Goal: Communication & Community: Answer question/provide support

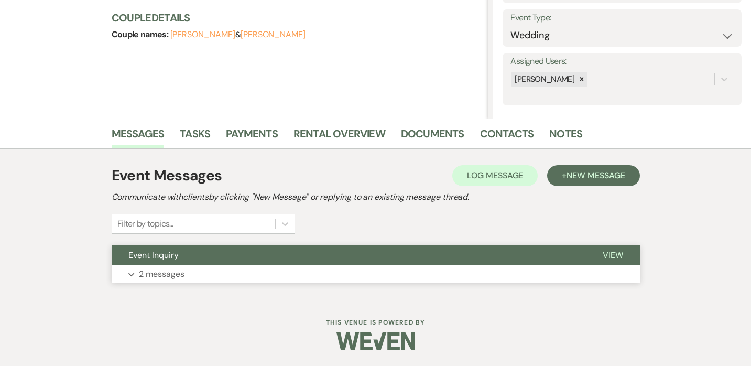
click at [163, 271] on p "2 messages" at bounding box center [162, 274] width 46 height 14
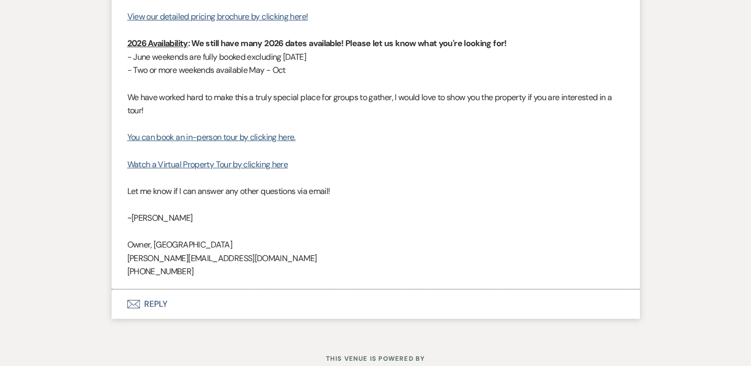
scroll to position [995, 0]
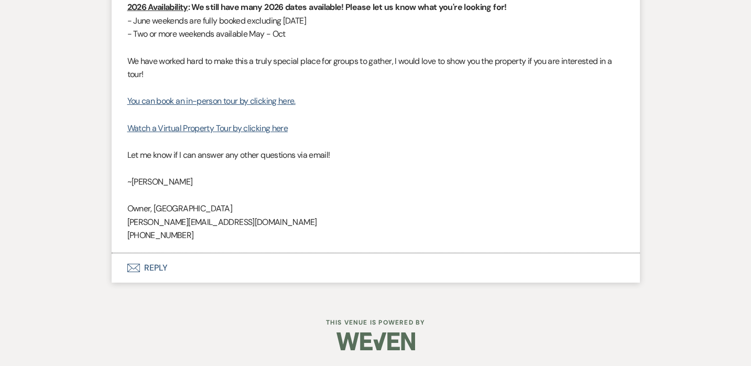
click at [156, 268] on button "Envelope Reply" at bounding box center [376, 267] width 528 height 29
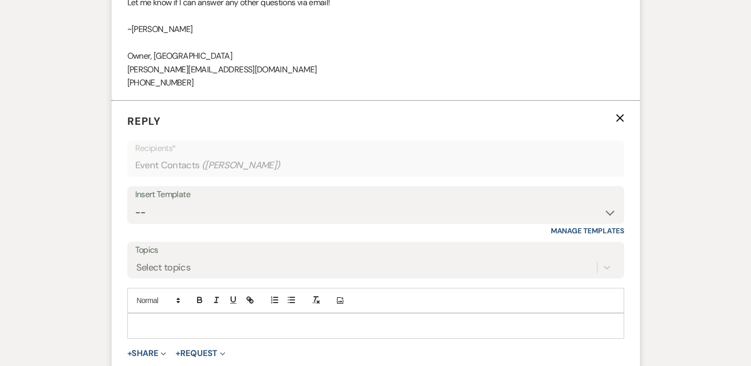
scroll to position [1151, 0]
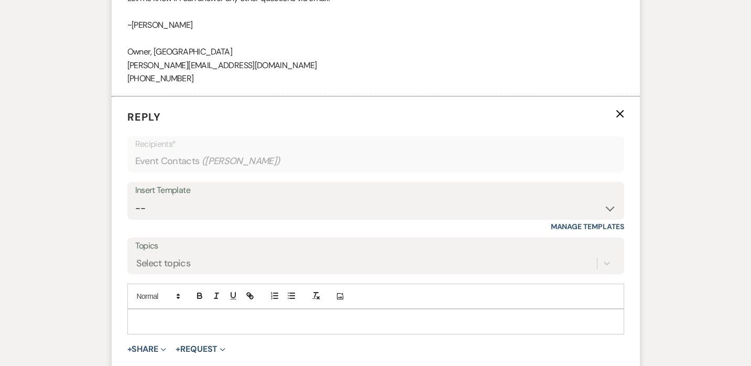
click at [189, 323] on p at bounding box center [376, 321] width 480 height 12
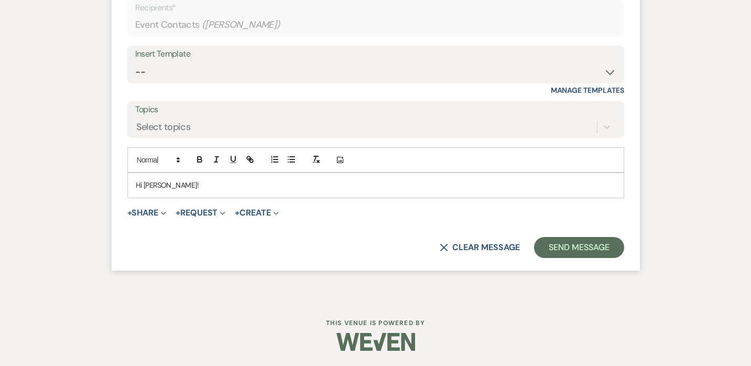
scroll to position [1289, 0]
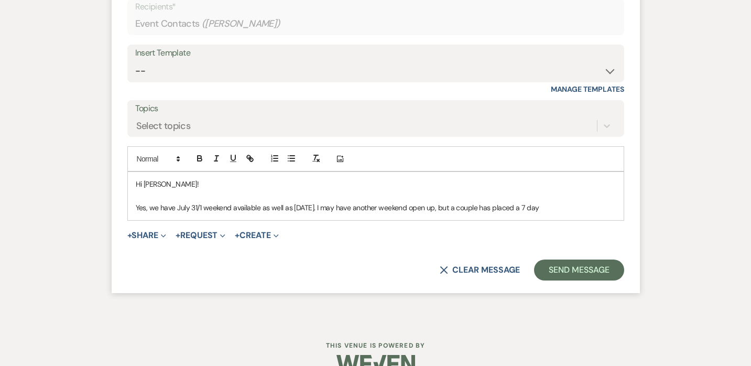
click at [465, 209] on p "Yes, we have July 31/1 weekend available as well as [DATE]. I may have another …" at bounding box center [376, 208] width 480 height 12
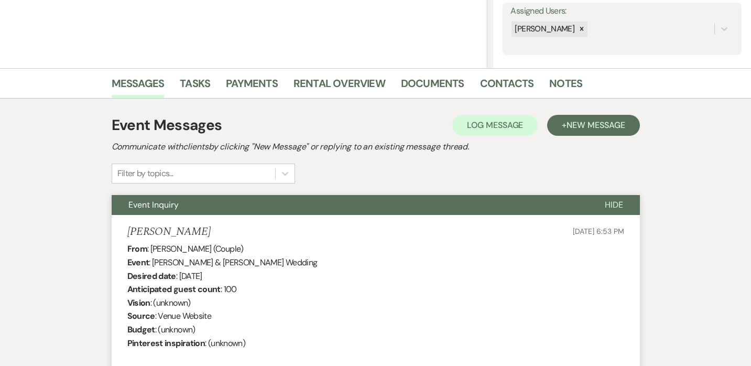
scroll to position [199, 0]
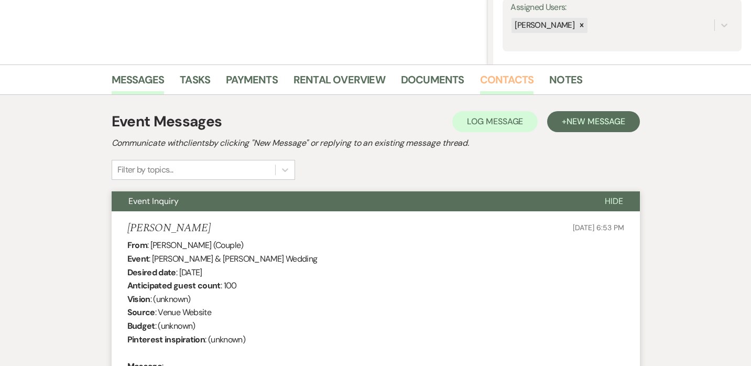
click at [503, 80] on link "Contacts" at bounding box center [507, 82] width 54 height 23
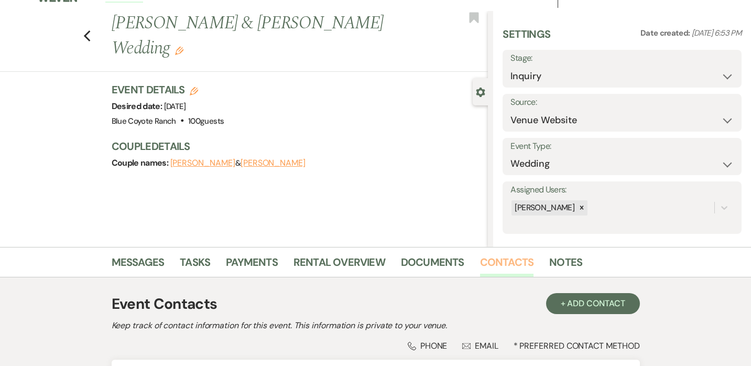
scroll to position [199, 0]
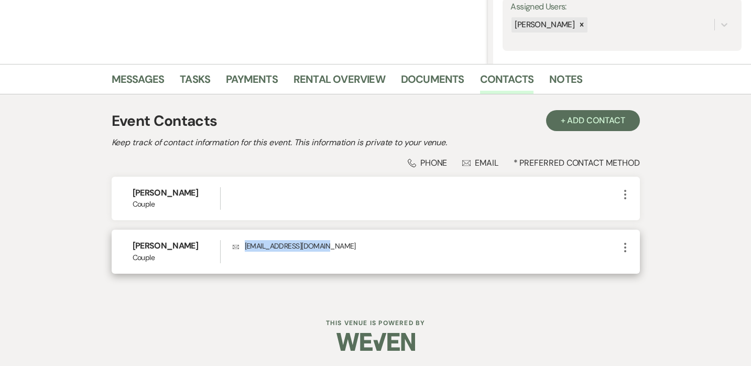
drag, startPoint x: 332, startPoint y: 247, endPoint x: 244, endPoint y: 251, distance: 87.6
click at [244, 251] on p "Envelope [EMAIL_ADDRESS][DOMAIN_NAME]" at bounding box center [426, 246] width 386 height 12
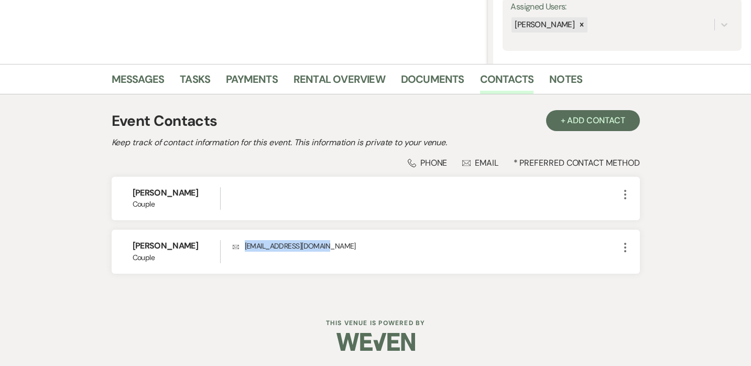
copy p "[EMAIL_ADDRESS][DOMAIN_NAME]"
click at [127, 73] on link "Messages" at bounding box center [138, 82] width 53 height 23
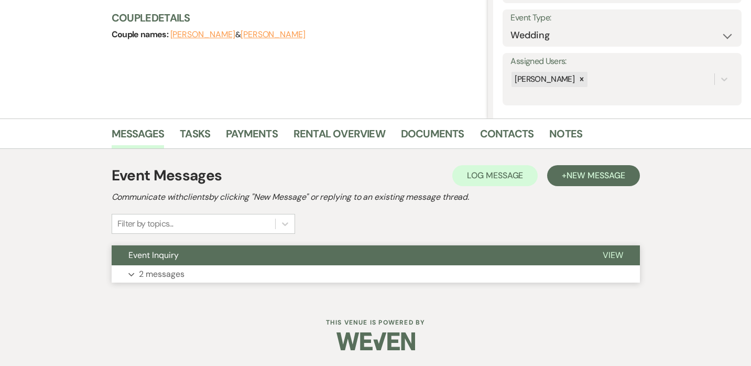
click at [226, 271] on button "Expand 2 messages" at bounding box center [376, 274] width 528 height 18
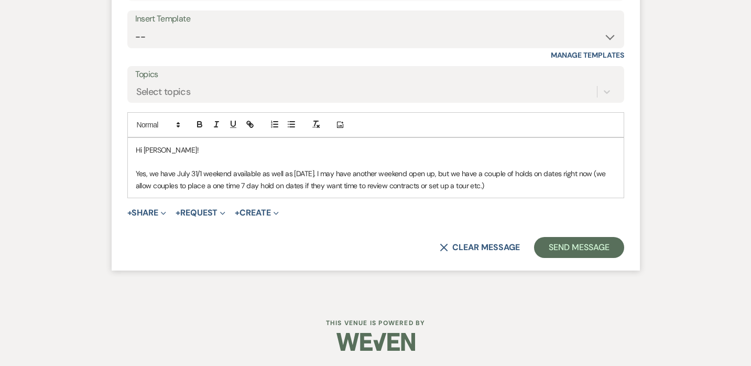
scroll to position [1320, 0]
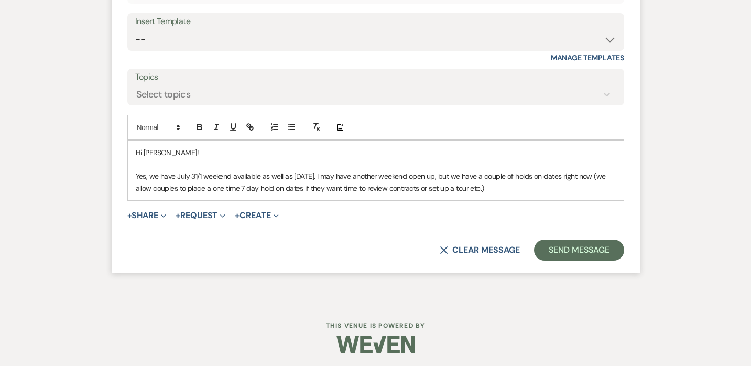
click at [527, 188] on p "Yes, we have July 31/1 weekend available as well as [DATE]. I may have another …" at bounding box center [376, 182] width 480 height 24
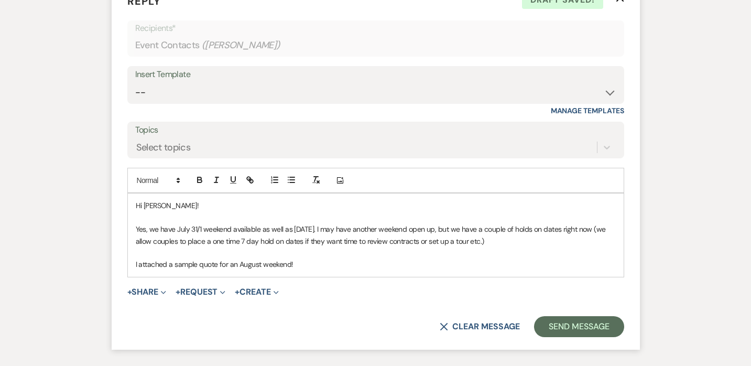
scroll to position [1268, 0]
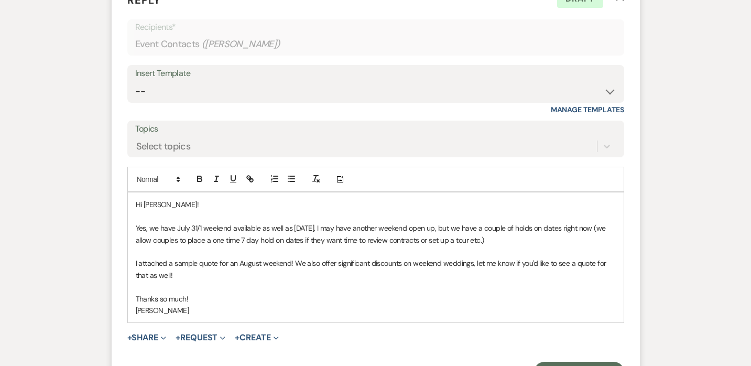
click at [501, 242] on p "Yes, we have July 31/1 weekend available as well as [DATE]. I may have another …" at bounding box center [376, 234] width 480 height 24
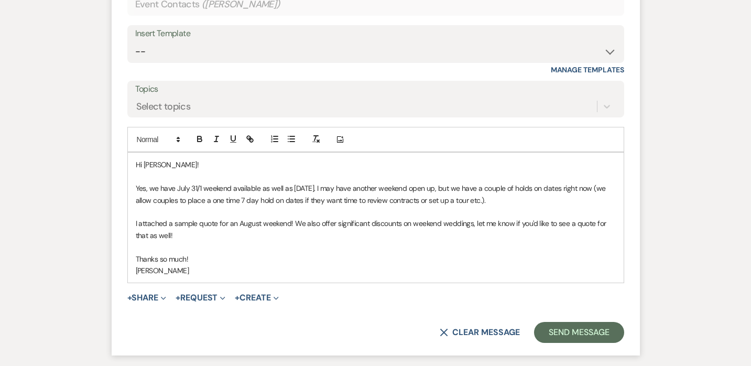
scroll to position [1308, 0]
click at [291, 222] on p "I attached a sample quote for an August weekend! We also offer significant disc…" at bounding box center [376, 229] width 480 height 24
click at [200, 234] on p "I attached a sample quote for an August weekend. We also offer significant disc…" at bounding box center [376, 229] width 480 height 24
click at [203, 260] on p "Thanks so much!" at bounding box center [376, 259] width 480 height 12
drag, startPoint x: 203, startPoint y: 260, endPoint x: 129, endPoint y: 254, distance: 74.7
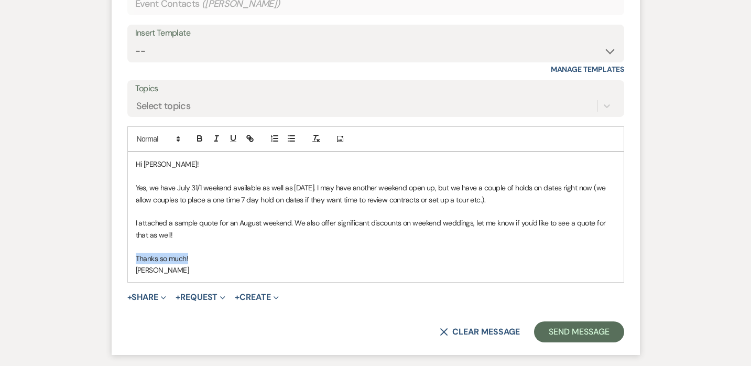
click at [129, 253] on div "Hi [PERSON_NAME]! Yes, we have July 31/1 weekend available as well as [DATE]. I…" at bounding box center [376, 217] width 496 height 130
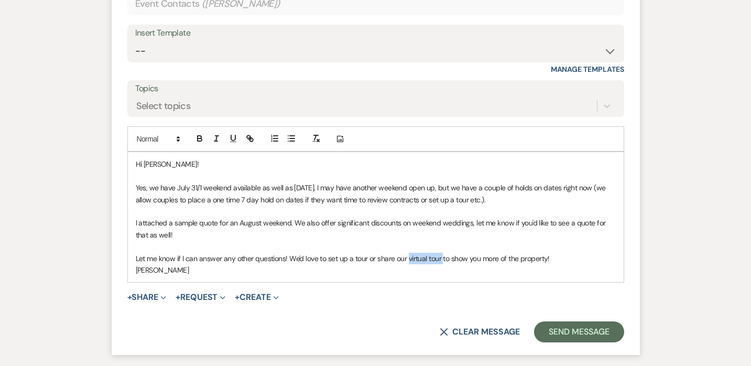
drag, startPoint x: 406, startPoint y: 258, endPoint x: 442, endPoint y: 262, distance: 35.9
click at [442, 262] on p "Let me know if I can answer any other questions! We'd love to set up a tour or …" at bounding box center [376, 259] width 480 height 12
click at [250, 139] on line "button" at bounding box center [250, 138] width 2 height 2
paste input "[URL][DOMAIN_NAME]"
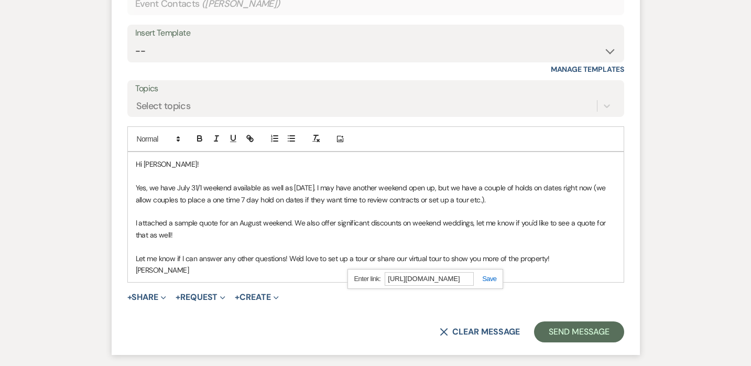
click at [487, 278] on link at bounding box center [485, 279] width 23 height 8
drag, startPoint x: 327, startPoint y: 257, endPoint x: 367, endPoint y: 262, distance: 40.1
click at [367, 262] on p "Let me know if I can answer any other questions! We'd love to set up a tour or …" at bounding box center [376, 259] width 480 height 12
click at [249, 137] on line "button" at bounding box center [250, 138] width 2 height 2
paste input "[URL][DOMAIN_NAME]"
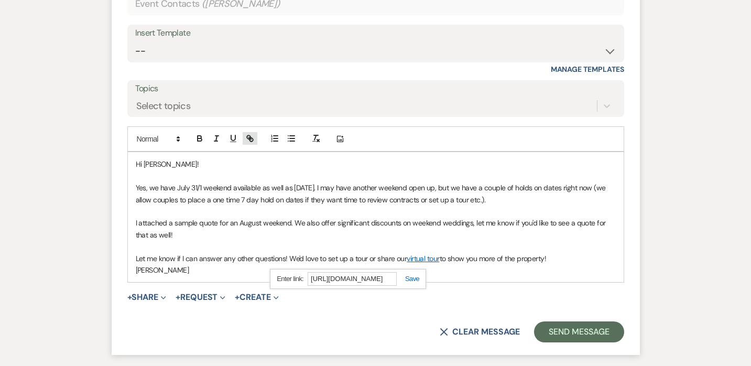
scroll to position [0, 68]
type input "[URL][DOMAIN_NAME]"
click at [411, 276] on link at bounding box center [408, 279] width 23 height 8
click at [561, 254] on p "Let me know if I can answer any other questions! We'd love to set up a tour or …" at bounding box center [376, 259] width 480 height 12
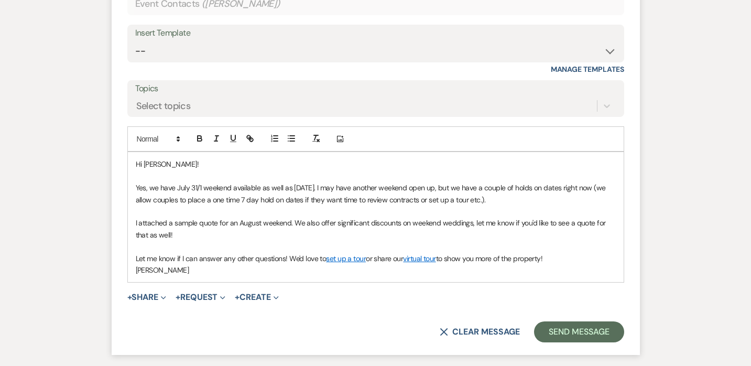
click at [303, 259] on p "Let me know if I can answer any other questions! We'd love to set up a tour or …" at bounding box center [376, 259] width 480 height 12
click at [289, 257] on p "Let me know if I can answer any other questions! We'd also love to set up a tou…" at bounding box center [376, 259] width 480 height 12
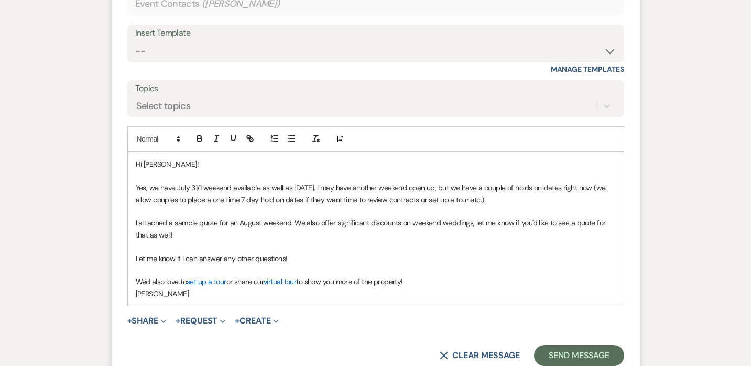
click at [418, 280] on p "We'd also love to set up a tour or share our virtual tour to show you more of t…" at bounding box center [376, 282] width 480 height 12
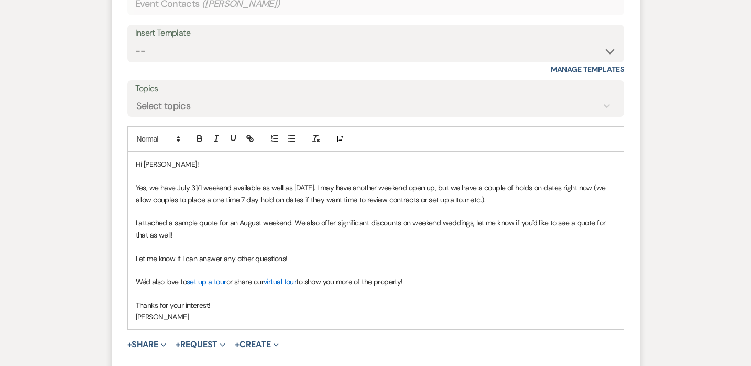
click at [145, 344] on button "+ Share Expand" at bounding box center [146, 344] width 39 height 8
click at [194, 362] on span "Doc Upload Documents" at bounding box center [170, 364] width 60 height 11
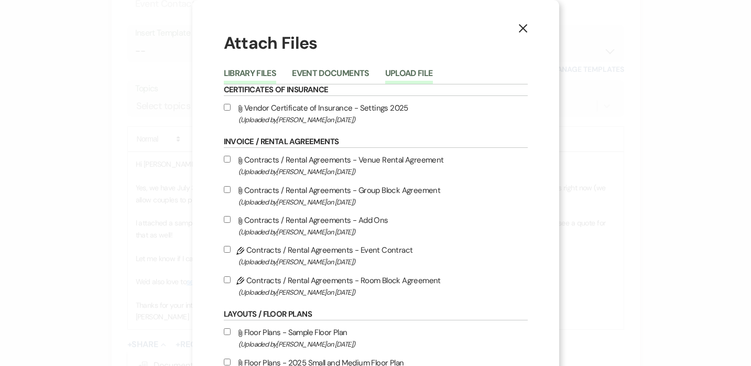
click at [420, 73] on button "Upload File" at bounding box center [409, 76] width 48 height 15
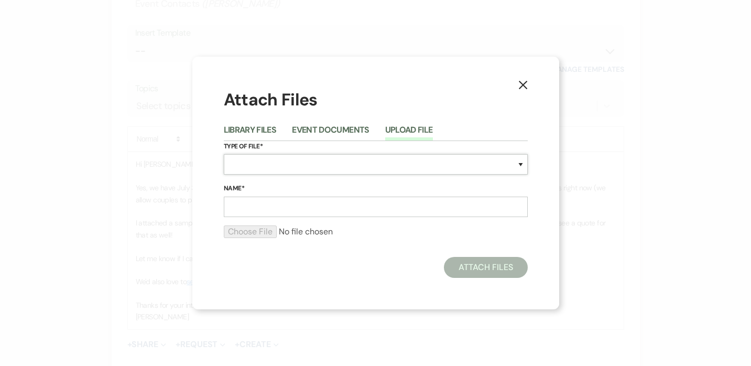
click at [312, 166] on select "Special Event Insurance Vendor Certificate of Insurance Contracts / Rental Agre…" at bounding box center [376, 164] width 304 height 20
select select "8"
click at [263, 201] on input "Name*" at bounding box center [376, 207] width 304 height 20
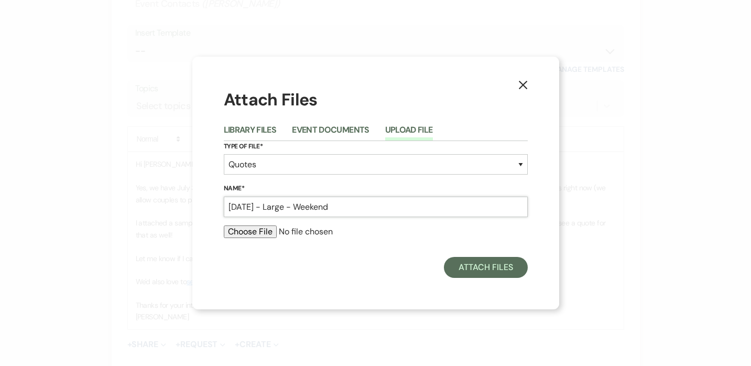
type input "[DATE] - Large - Weekend"
click at [413, 228] on input "file" at bounding box center [376, 231] width 304 height 13
type input "C:\fakepath\[PERSON_NAME] [DATE] Large.pdf"
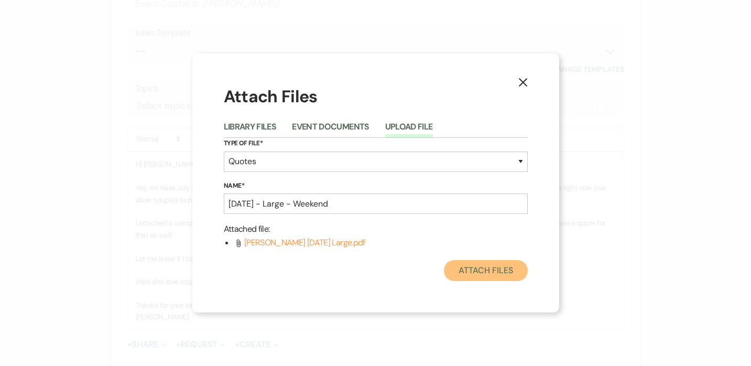
click at [472, 268] on button "Attach Files" at bounding box center [485, 270] width 83 height 21
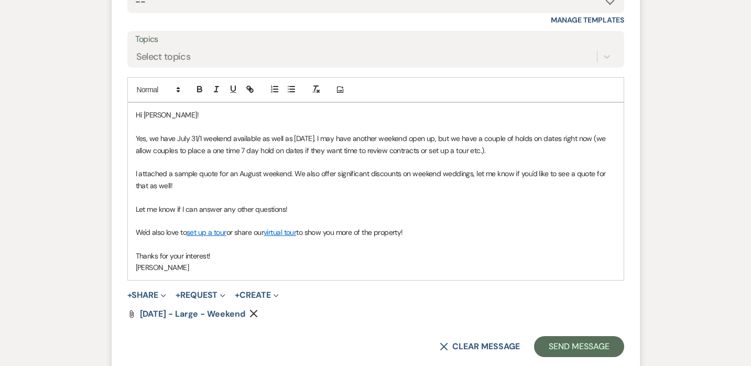
scroll to position [1358, 0]
click at [564, 342] on button "Send Message" at bounding box center [579, 345] width 90 height 21
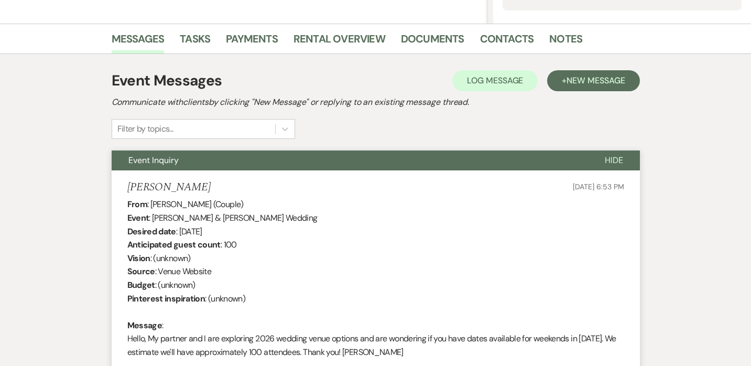
scroll to position [0, 0]
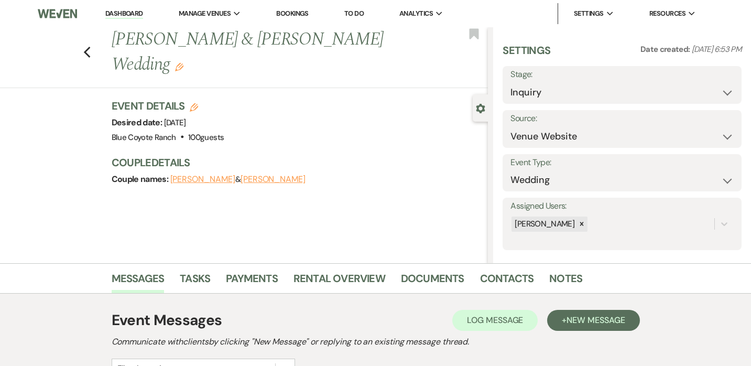
click at [123, 17] on link "Dashboard" at bounding box center [124, 14] width 38 height 10
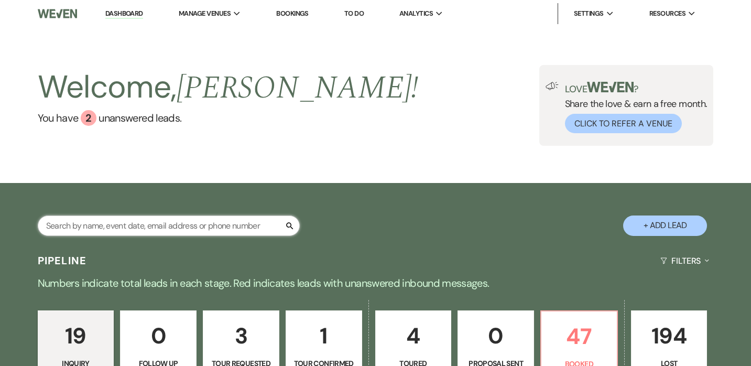
click at [168, 224] on input "text" at bounding box center [169, 225] width 262 height 20
type input "[PERSON_NAME] and [PERSON_NAME]"
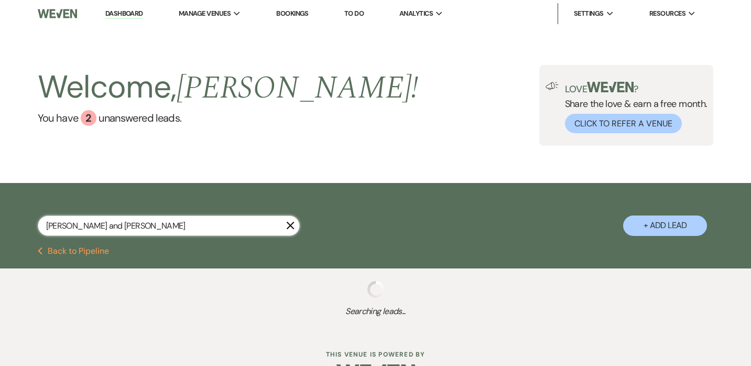
select select "8"
select select "5"
select select "8"
select select "10"
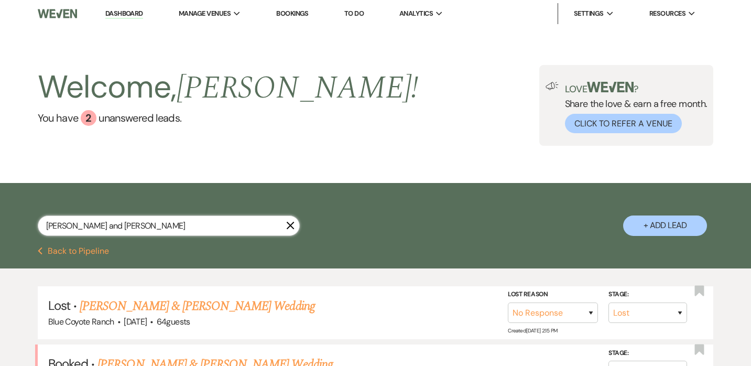
scroll to position [46, 0]
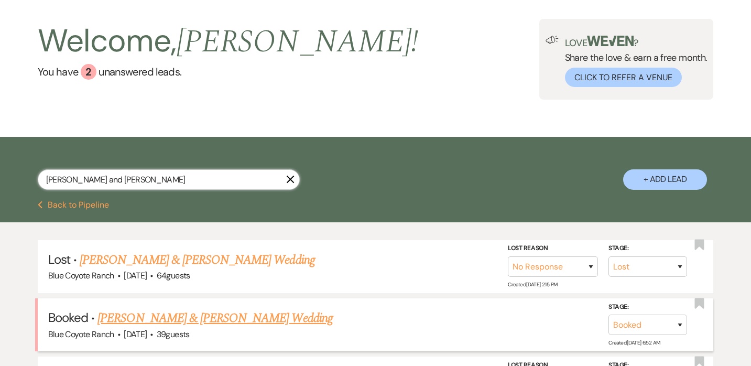
type input "[PERSON_NAME] and [PERSON_NAME]"
click at [231, 318] on link "[PERSON_NAME] & [PERSON_NAME] Wedding" at bounding box center [214, 318] width 235 height 19
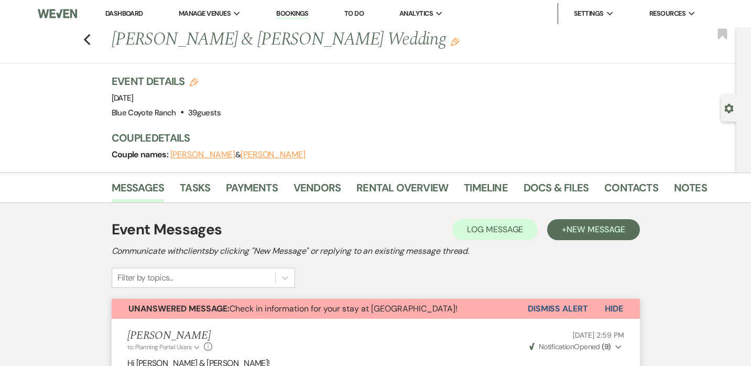
click at [549, 309] on button "Dismiss Alert" at bounding box center [558, 309] width 60 height 20
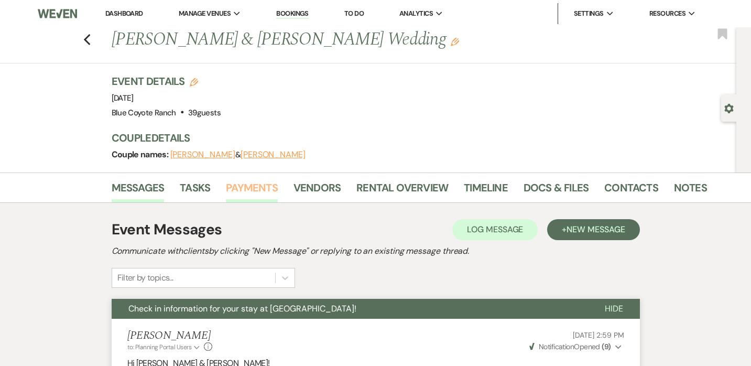
click at [245, 182] on link "Payments" at bounding box center [252, 190] width 52 height 23
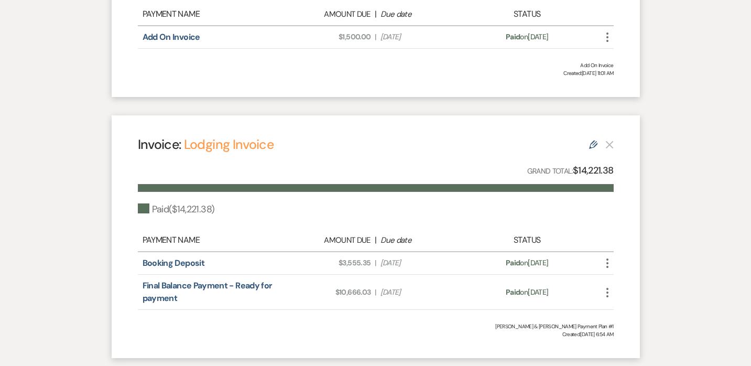
scroll to position [486, 0]
